Goal: Task Accomplishment & Management: Complete application form

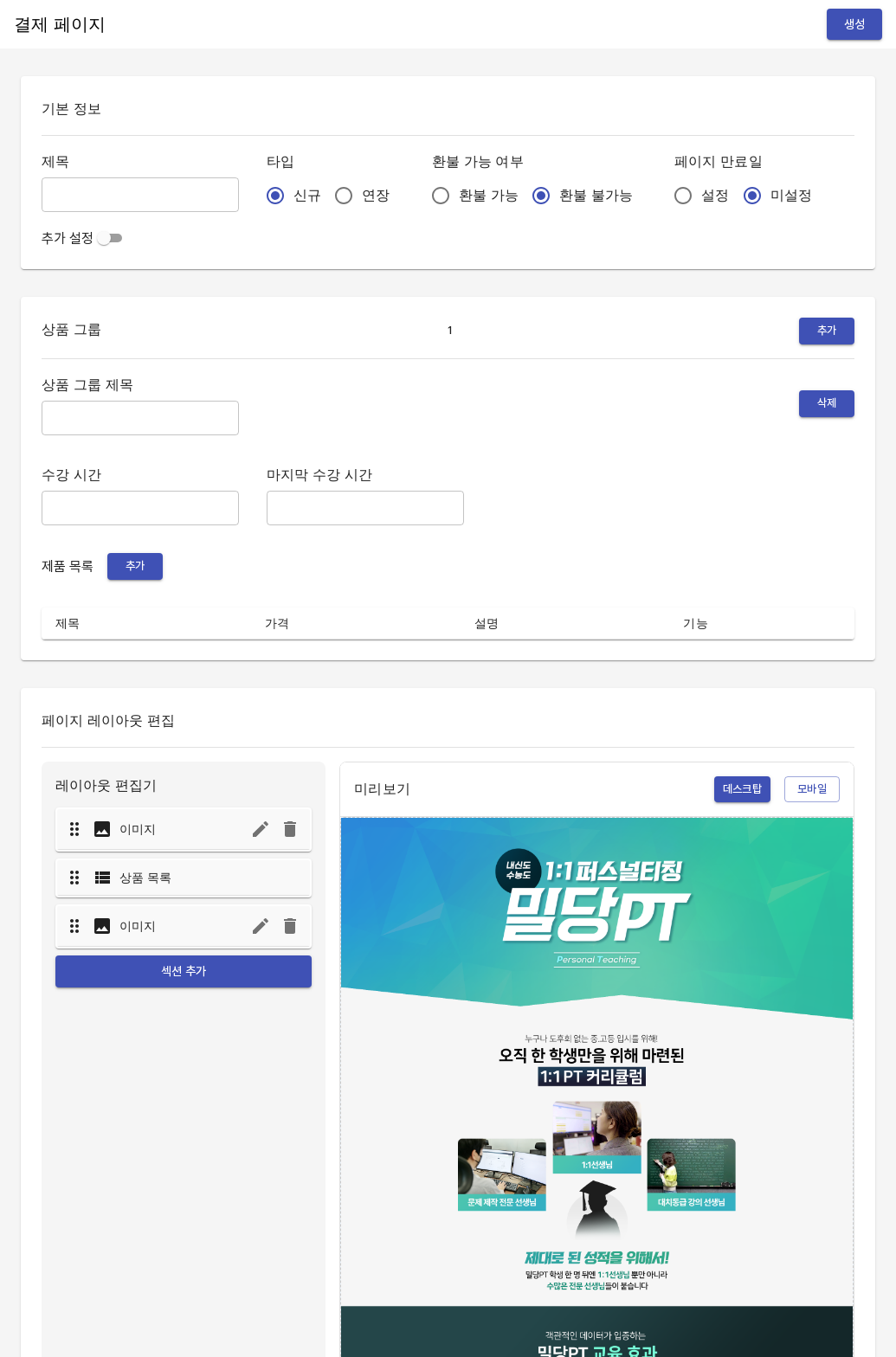
click at [326, 209] on input "연장" at bounding box center [344, 196] width 36 height 36
radio input "true"
click at [665, 196] on input "설정" at bounding box center [683, 196] width 36 height 36
radio input "true"
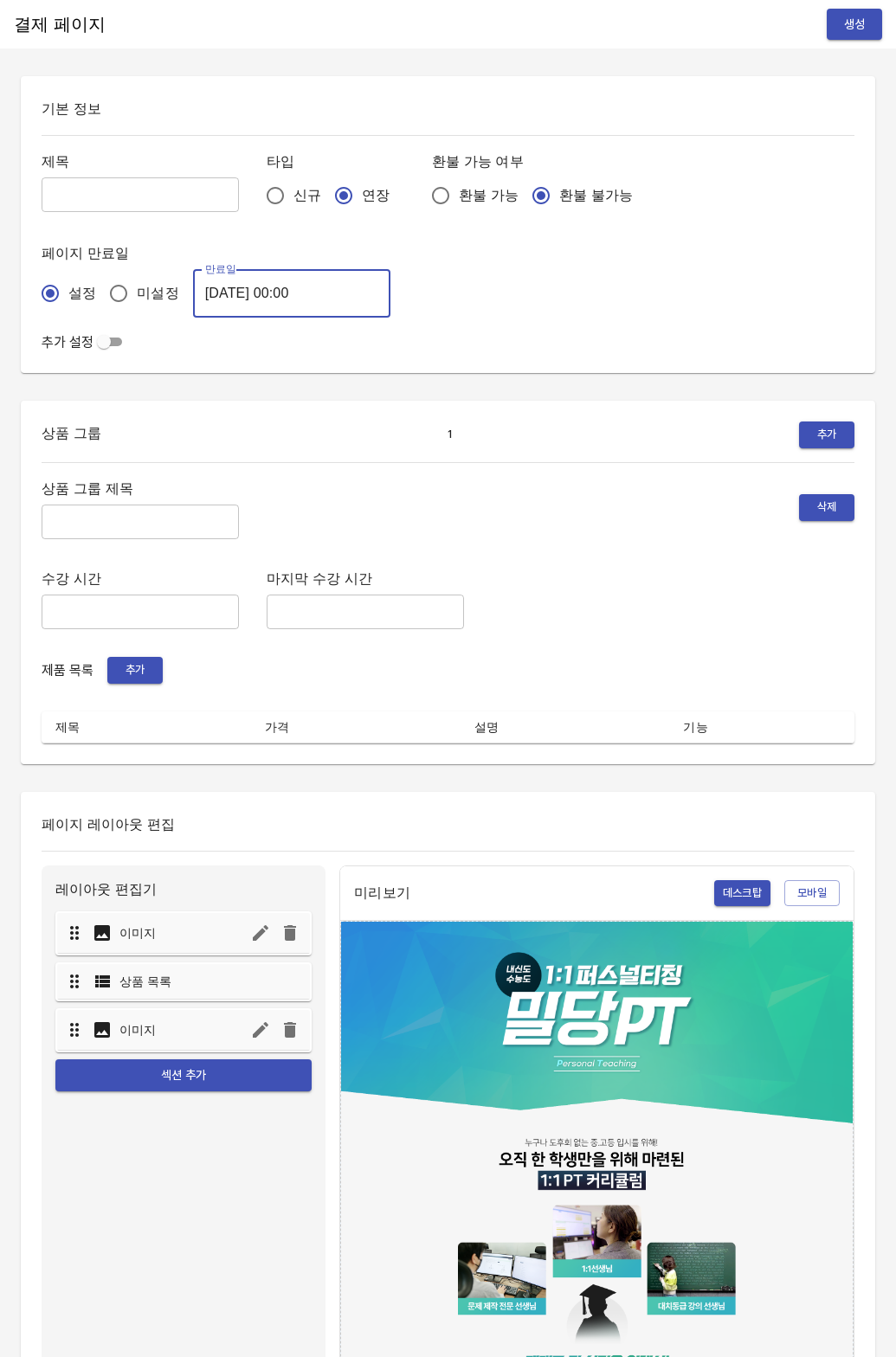
click at [287, 299] on input "2025-08-21 00:00" at bounding box center [291, 293] width 197 height 48
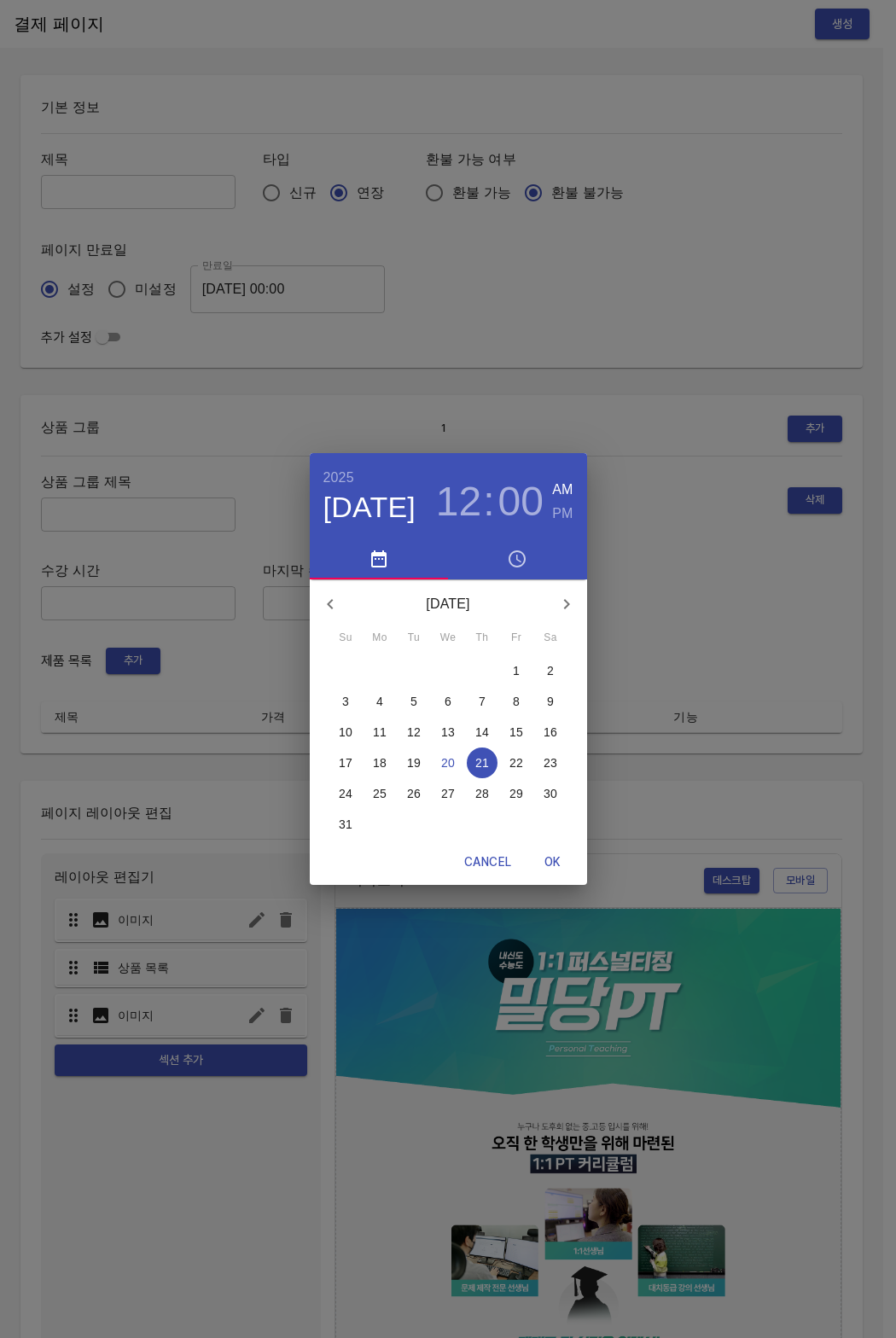
click at [477, 793] on p "28" at bounding box center [482, 793] width 13 height 17
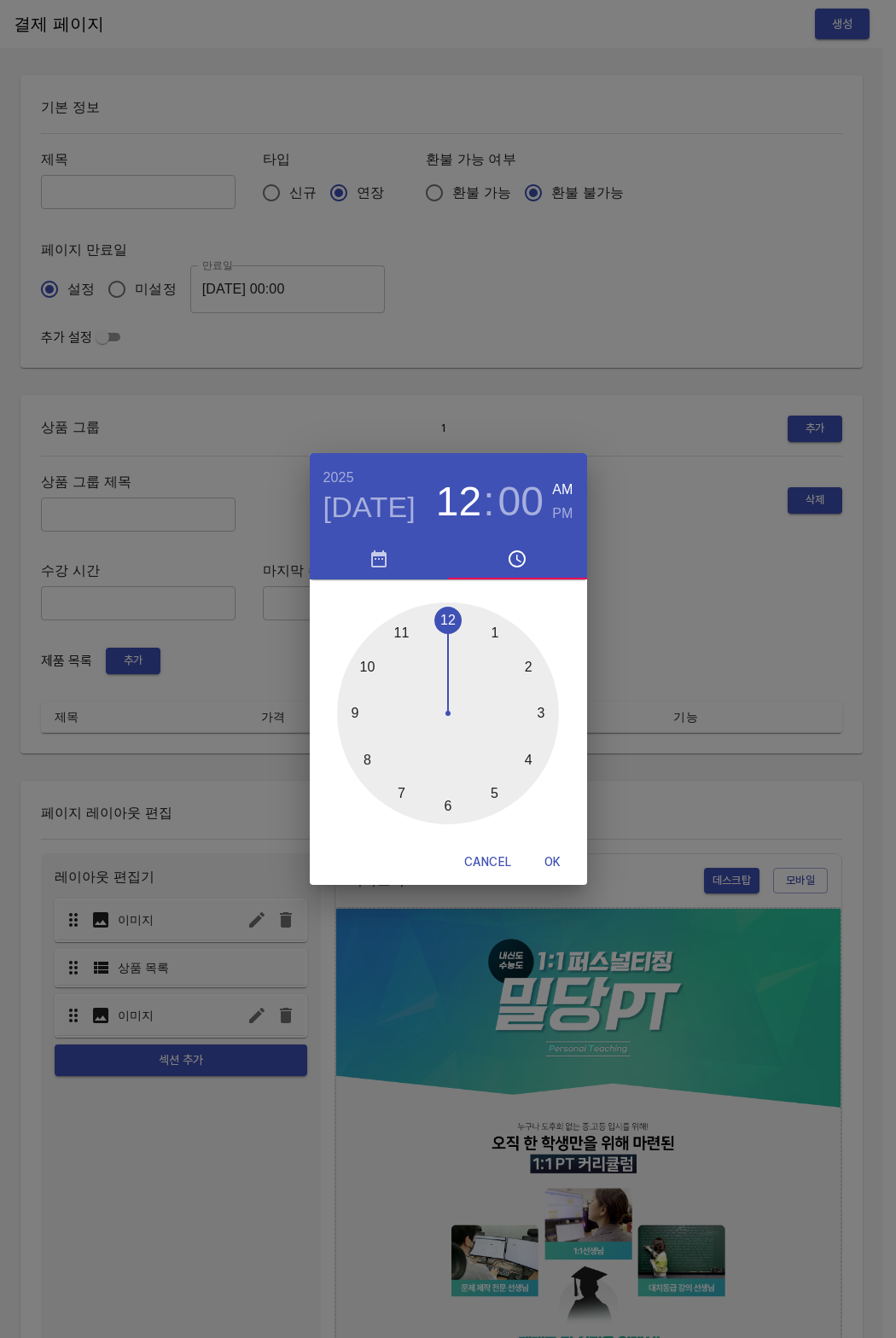
click at [548, 866] on span "OK" at bounding box center [553, 862] width 41 height 22
type input "2025-08-28 00:00"
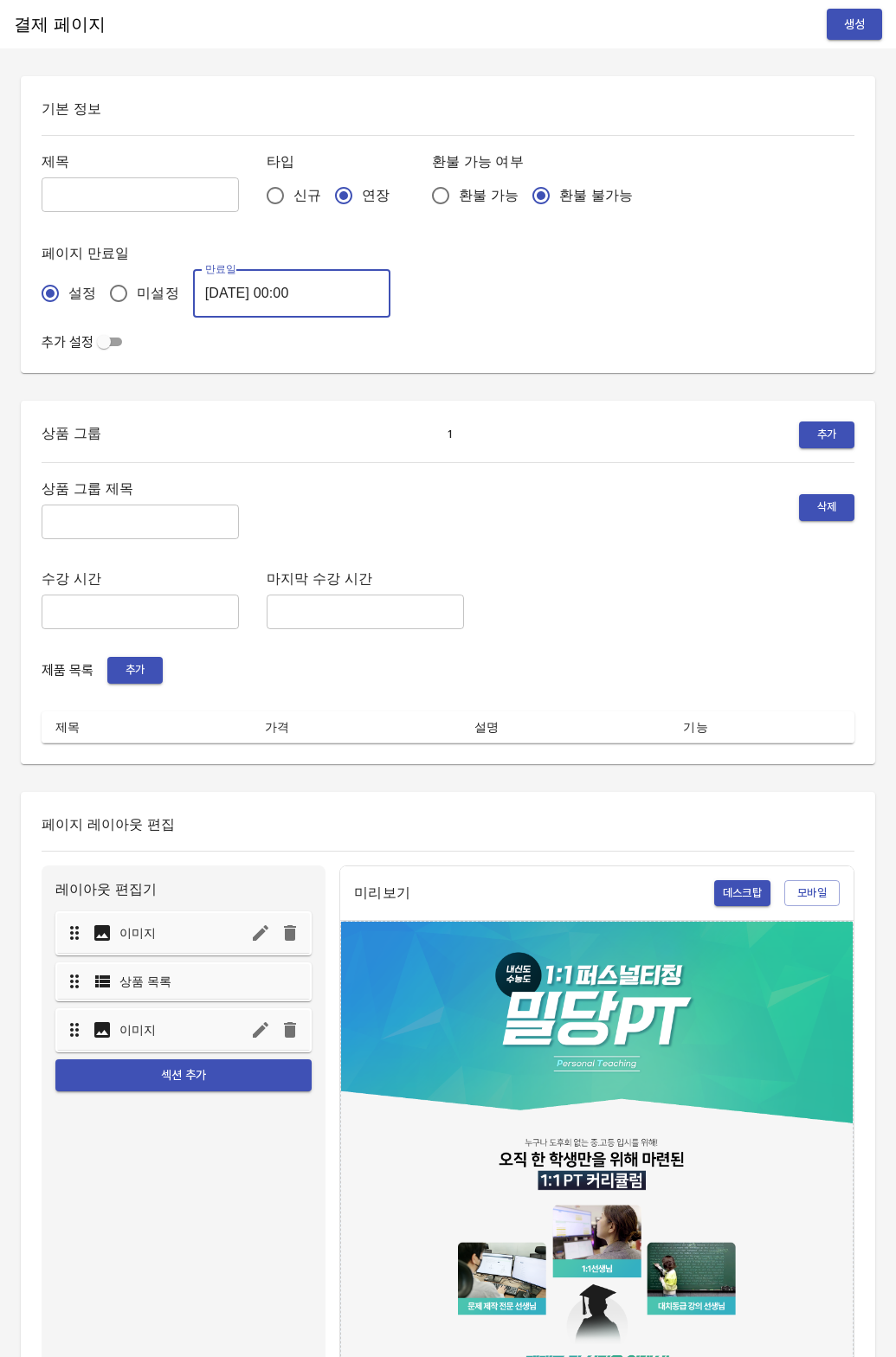
click at [133, 177] on input "text" at bounding box center [140, 195] width 197 height 35
type input "0820_한예서"
click at [84, 518] on input "text" at bounding box center [140, 522] width 197 height 35
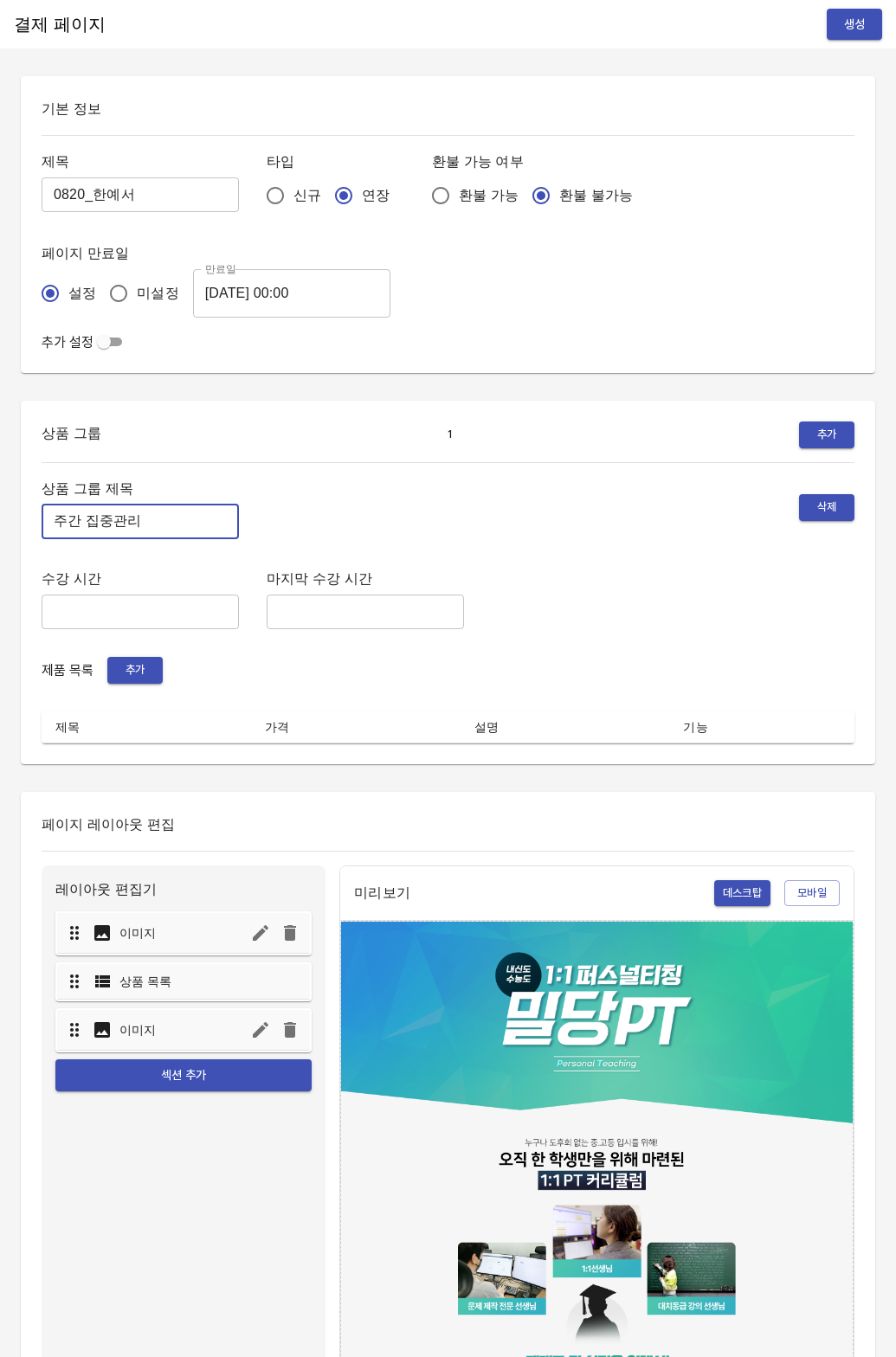
type input "주간 집중관리"
click at [135, 675] on span "추가" at bounding box center [135, 670] width 38 height 20
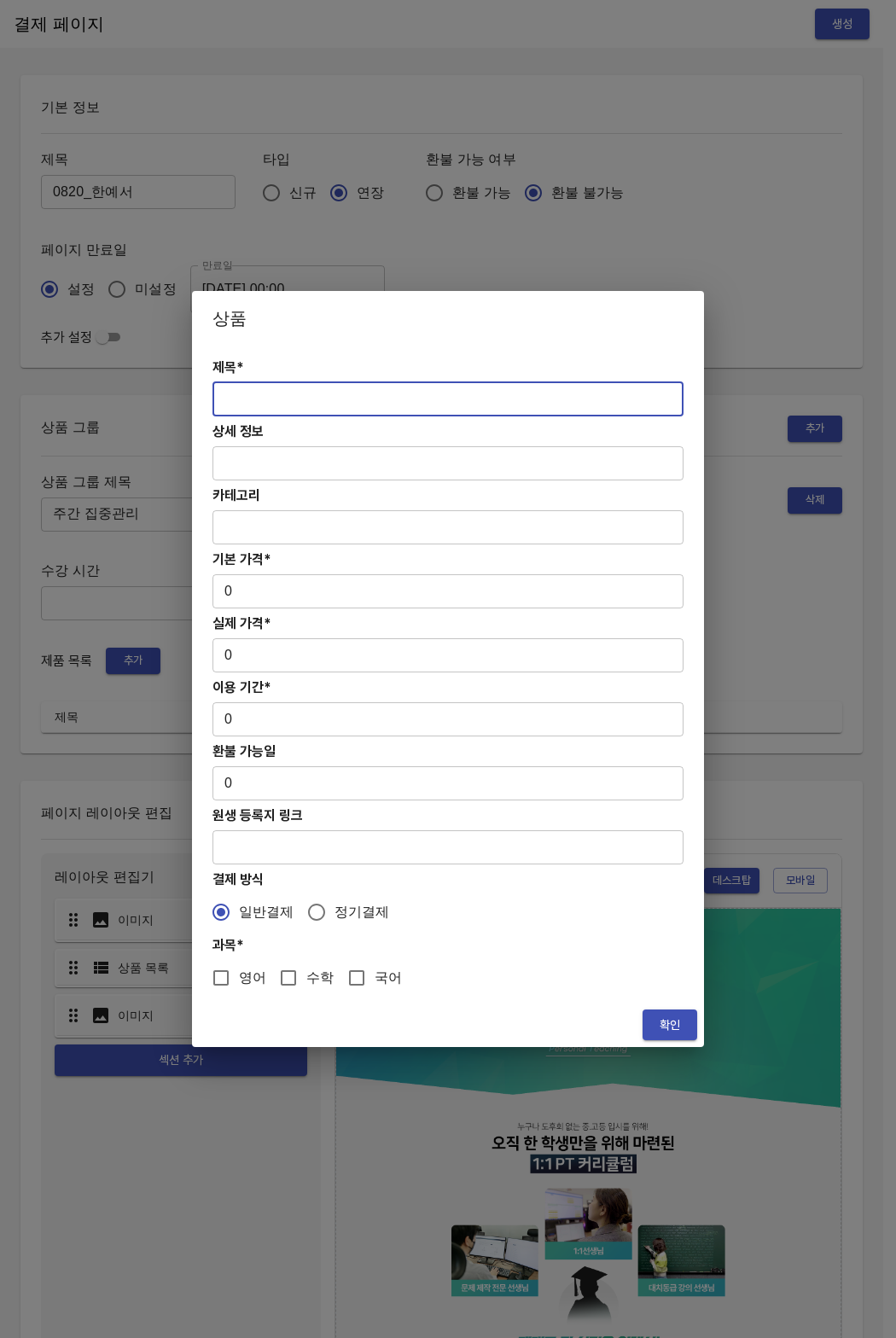
click at [238, 387] on input "text" at bounding box center [448, 399] width 471 height 34
paste input "[연장] 초중등 주간 집중관리 수학 4주(약 1개월) 프로그램"
type input "[연장] 초중등 주간 집중관리 수학 4주(약 1개월) 프로그램"
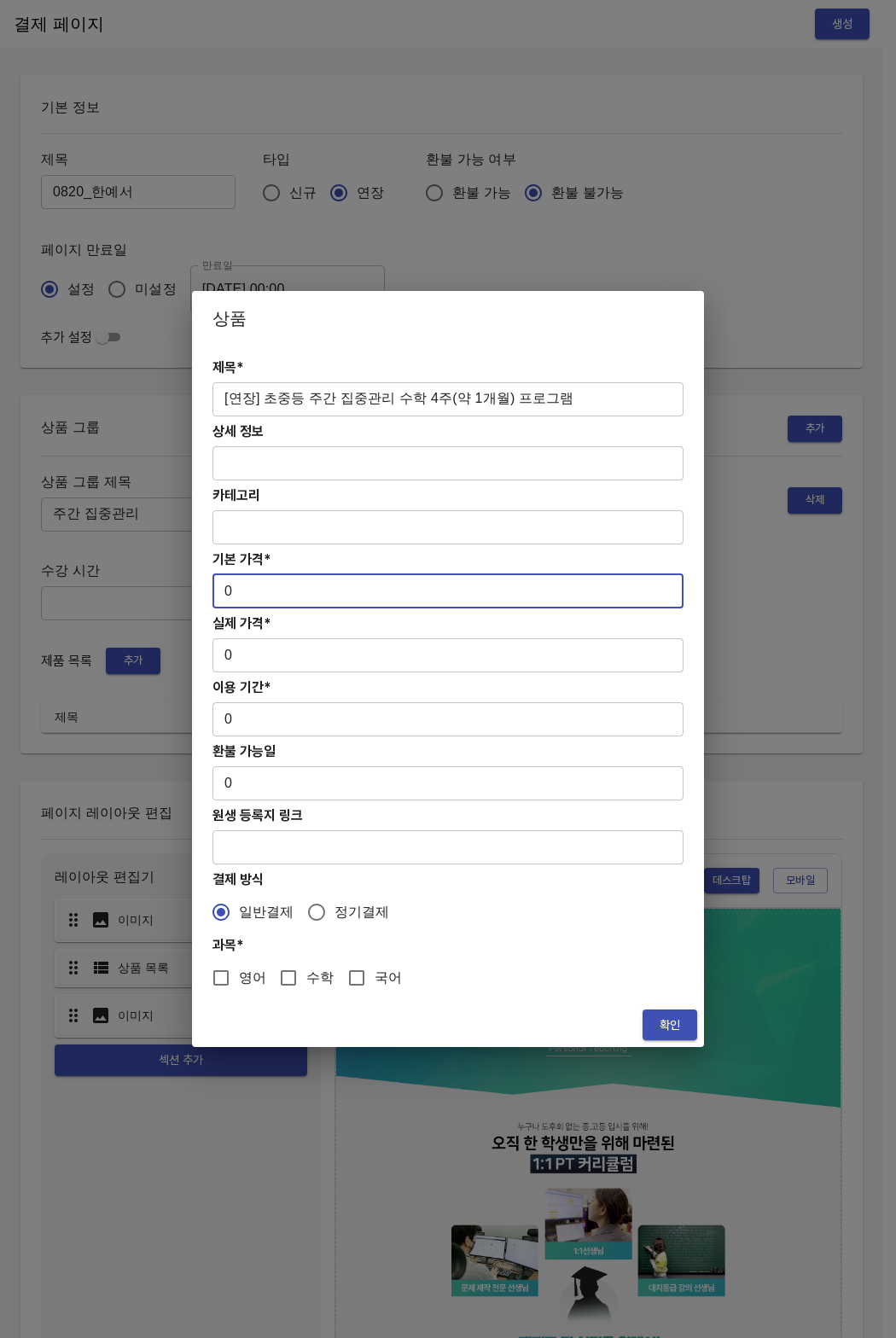
drag, startPoint x: 231, startPoint y: 598, endPoint x: 203, endPoint y: 591, distance: 28.9
click at [203, 591] on div "제목* [연장] 초중등 주간 집중관리 수학 4주(약 1개월) 프로그램 ​ 상세 정보 ​ 카테고리 ​ 기본 가격* 0 ​ 실제 가격* 0 ​ 이…" at bounding box center [448, 673] width 512 height 657
paste input "27800"
type input "278000"
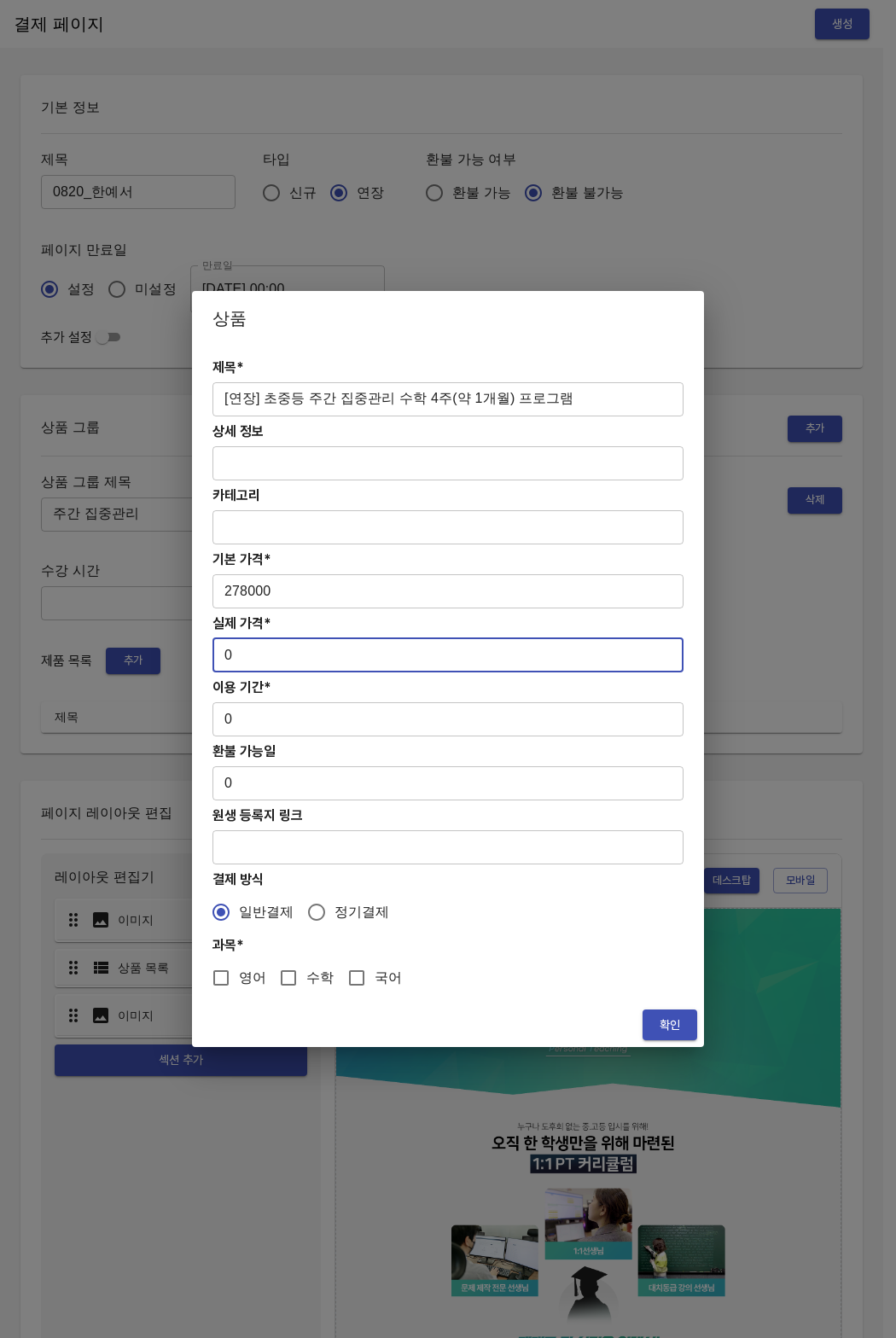
drag, startPoint x: 248, startPoint y: 658, endPoint x: 204, endPoint y: 651, distance: 44.6
click at [204, 651] on div "제목* [연장] 초중등 주간 집중관리 수학 4주(약 1개월) 프로그램 ​ 상세 정보 ​ 카테고리 ​ 기본 가격* 278000 ​ 실제 가격* …" at bounding box center [448, 673] width 512 height 657
paste input "27800"
type input "278000"
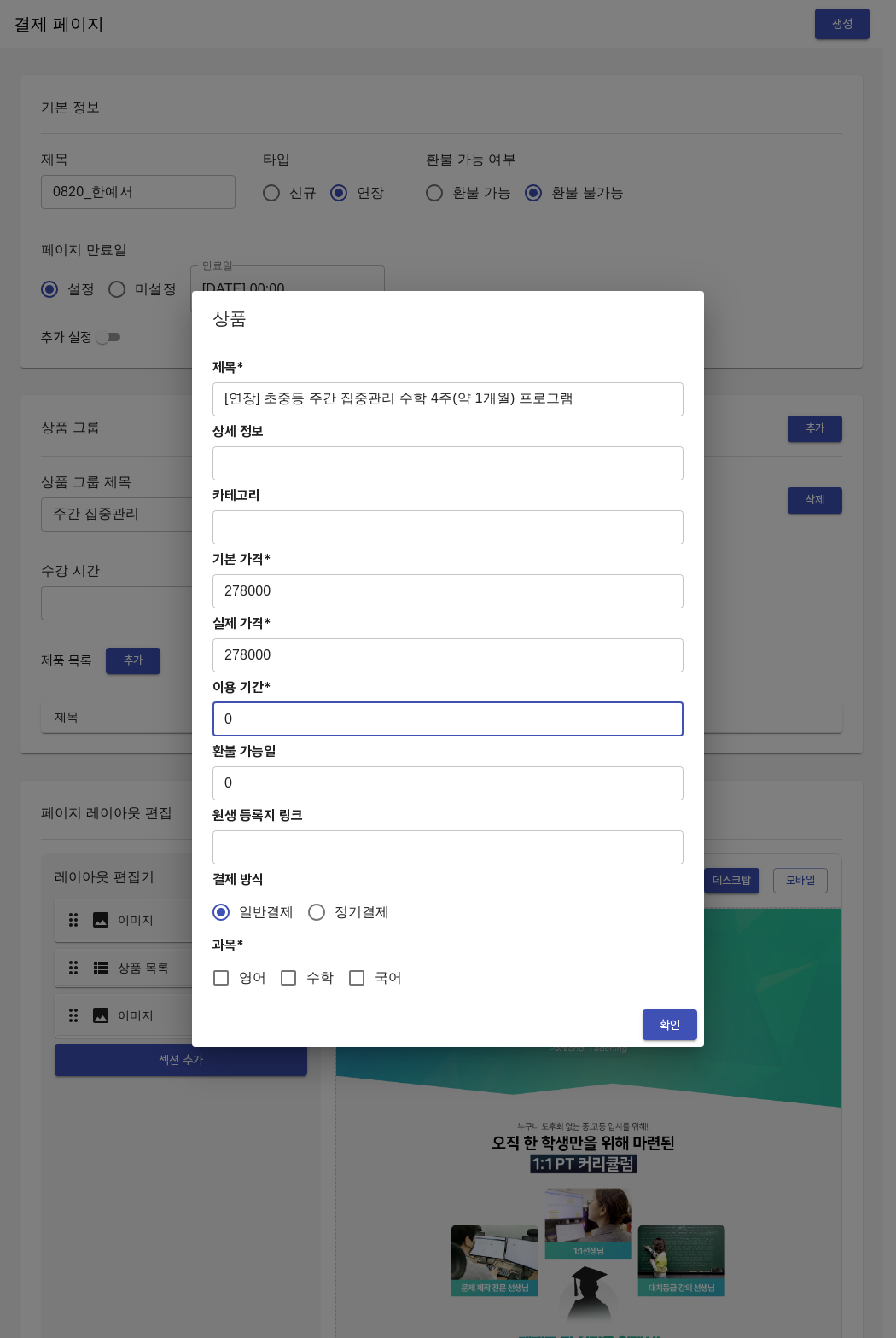
click at [222, 722] on input "0" at bounding box center [448, 719] width 471 height 34
type input "28"
click at [276, 995] on input "수학" at bounding box center [289, 977] width 36 height 36
checkbox input "true"
click at [639, 1024] on div "확인" at bounding box center [448, 1025] width 512 height 45
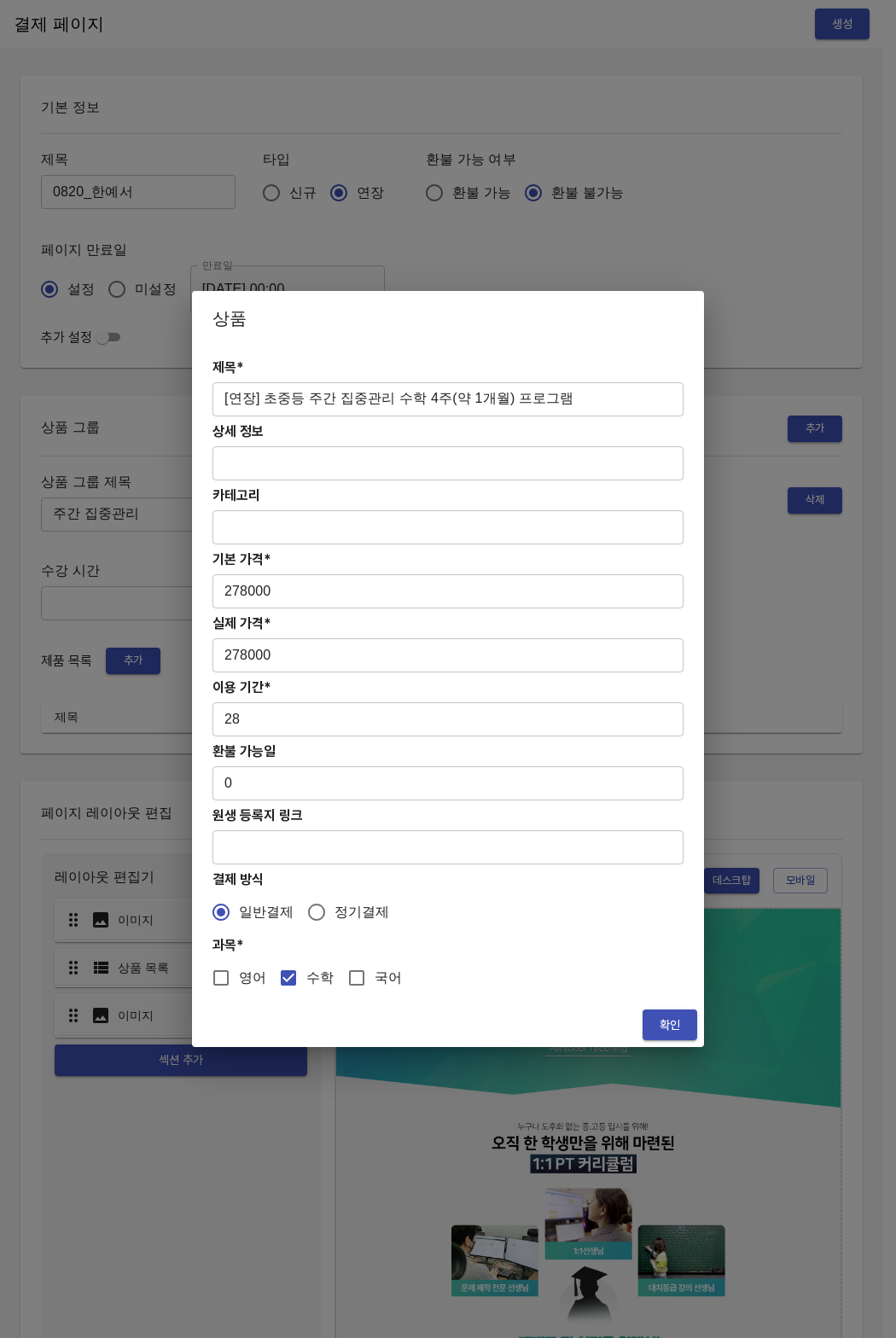
click at [640, 1023] on div "확인" at bounding box center [448, 1025] width 512 height 45
click at [683, 1026] on span "확인" at bounding box center [670, 1025] width 27 height 22
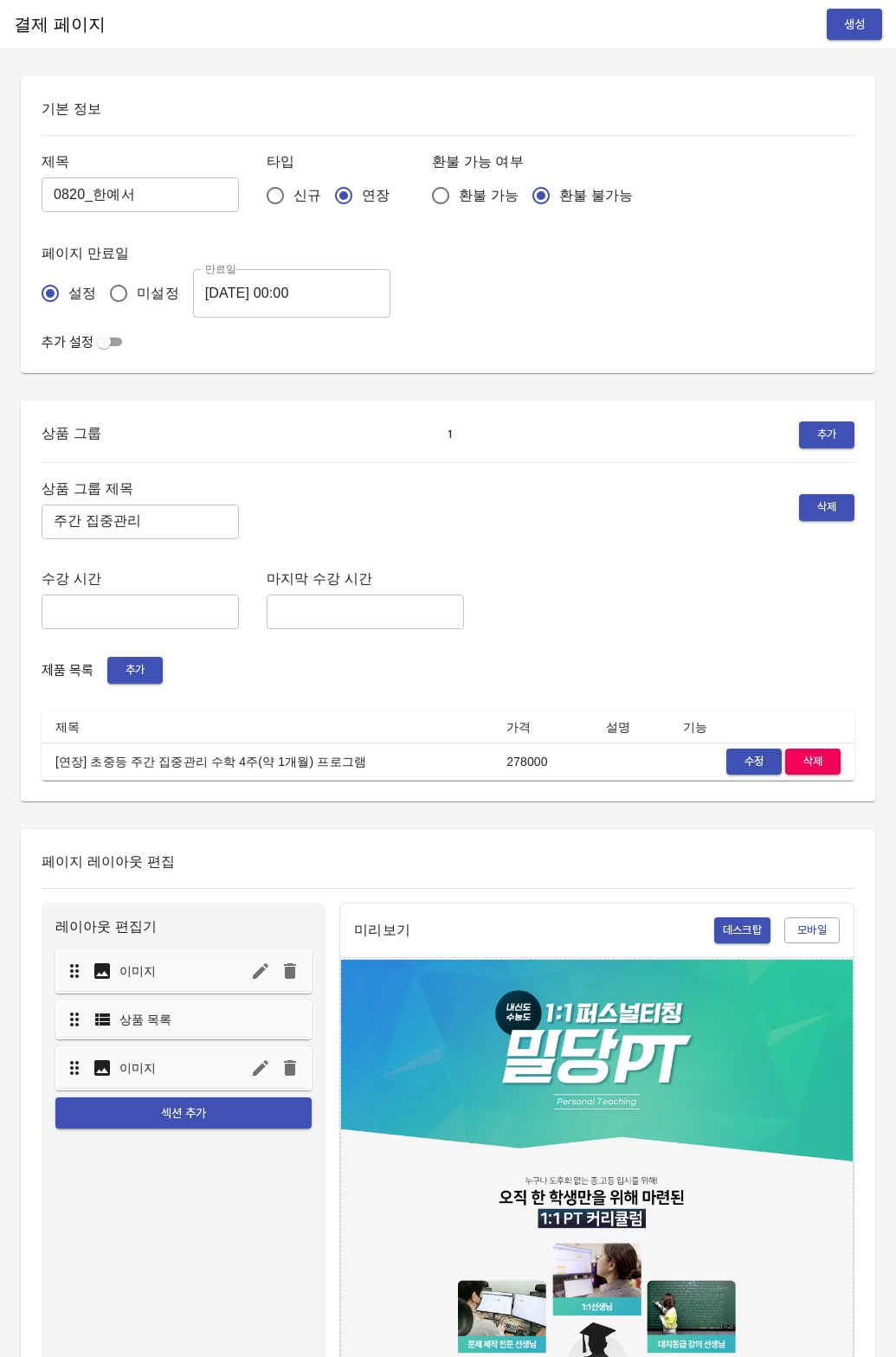
drag, startPoint x: 610, startPoint y: 567, endPoint x: 803, endPoint y: 161, distance: 449.5
click at [610, 565] on div "상품 그룹 제목 주간 집중관리 ​ 삭제 수강 시간 ​ 마지막 수강 시간 ​ 제품 목록 추가 제목 가격 설명 기능 [연장] 초중등 주간 집중관리…" at bounding box center [448, 628] width 812 height 305
click at [851, 36] on button "생성" at bounding box center [854, 25] width 55 height 32
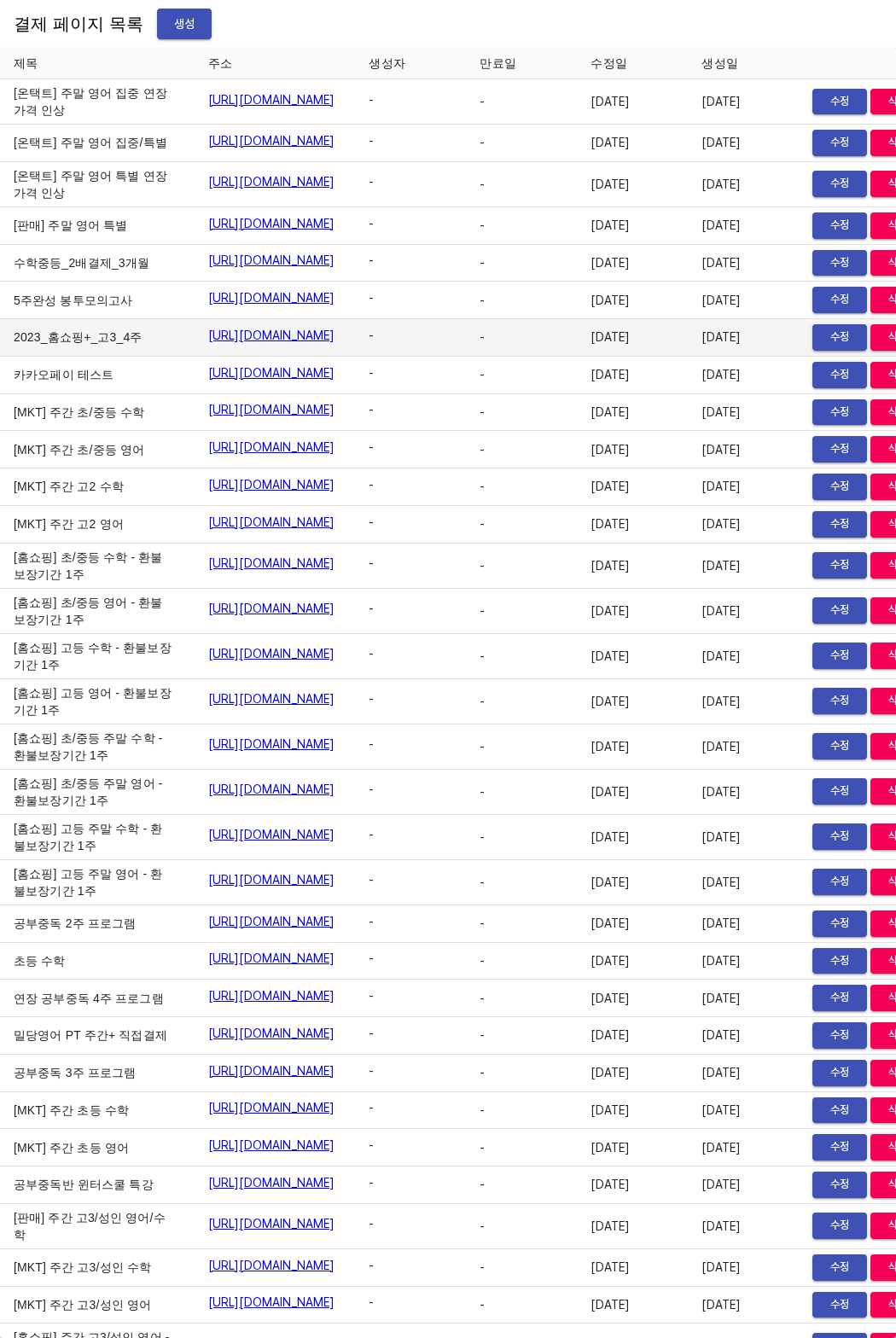
click at [252, 357] on td "[URL][DOMAIN_NAME]" at bounding box center [275, 338] width 161 height 38
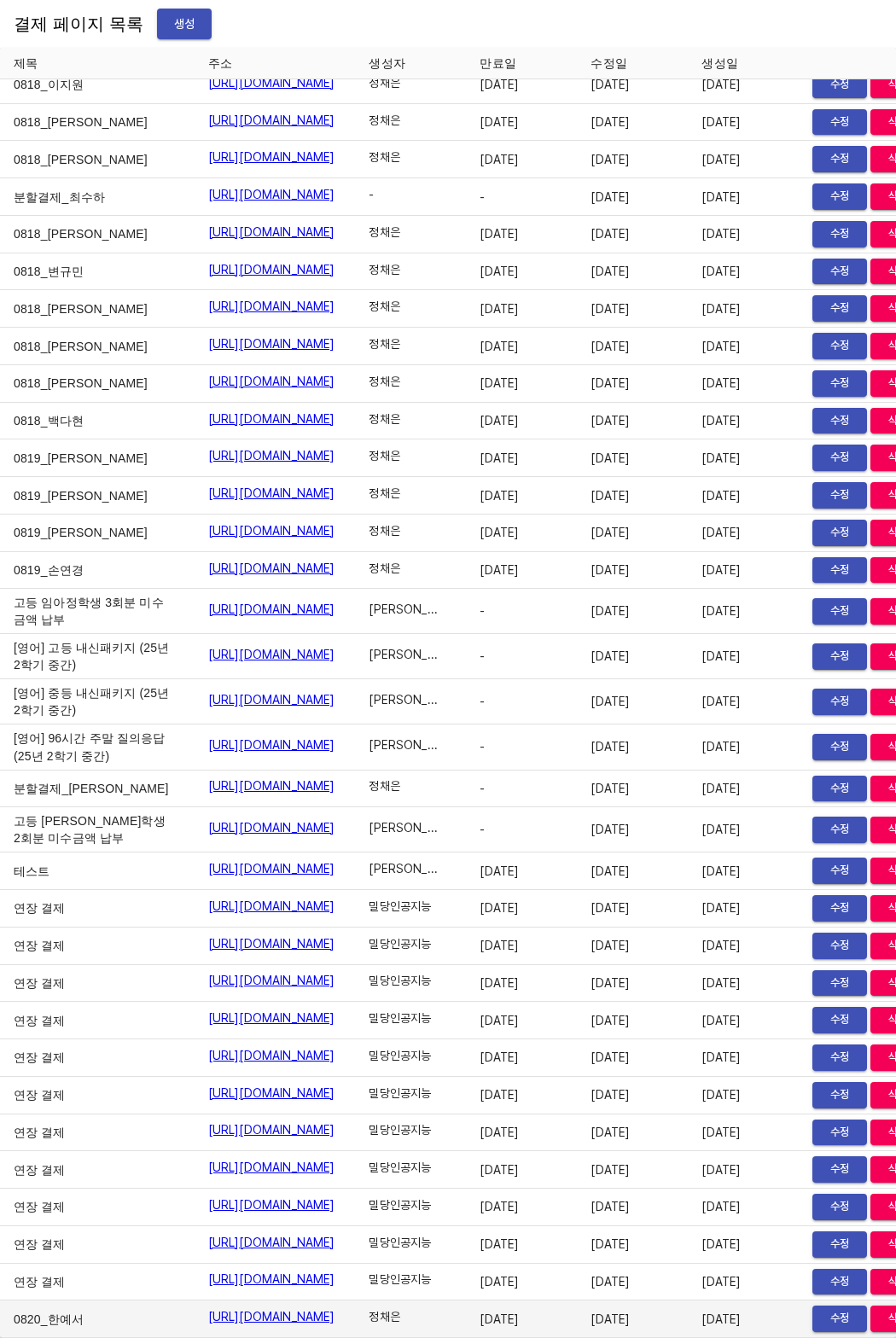
drag, startPoint x: 126, startPoint y: 1303, endPoint x: 452, endPoint y: 1307, distance: 326.0
click at [356, 1305] on td "[URL][DOMAIN_NAME]" at bounding box center [275, 1319] width 161 height 38
drag, startPoint x: 452, startPoint y: 1307, endPoint x: 126, endPoint y: 1308, distance: 326.0
click at [195, 1308] on td "[URL][DOMAIN_NAME]" at bounding box center [275, 1319] width 161 height 38
copy tr "0820_한예서 [URL][DOMAIN_NAME]"
